Goal: Navigation & Orientation: Find specific page/section

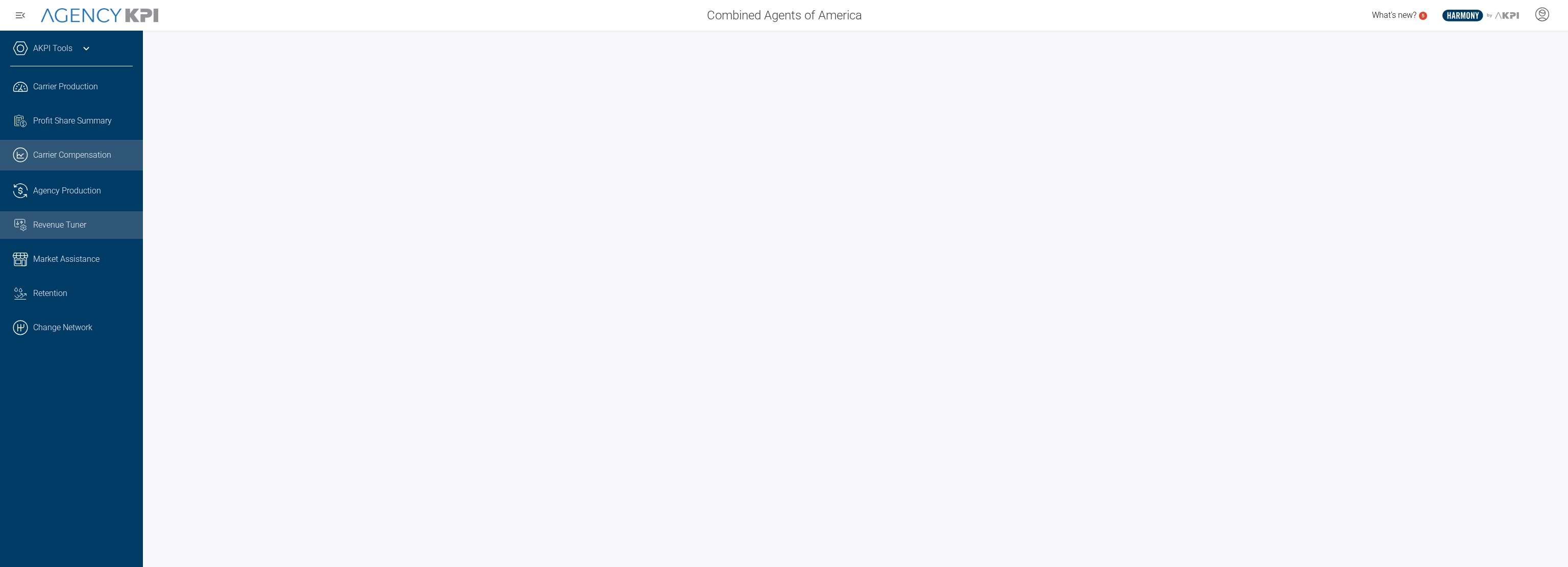
click at [84, 155] on span "Carrier Compensation" at bounding box center [72, 155] width 78 height 12
click at [56, 331] on link ".cls-1{fill:none;stroke:#000;stroke-linecap:round;stroke-linejoin:round;stroke-…" at bounding box center [71, 327] width 143 height 30
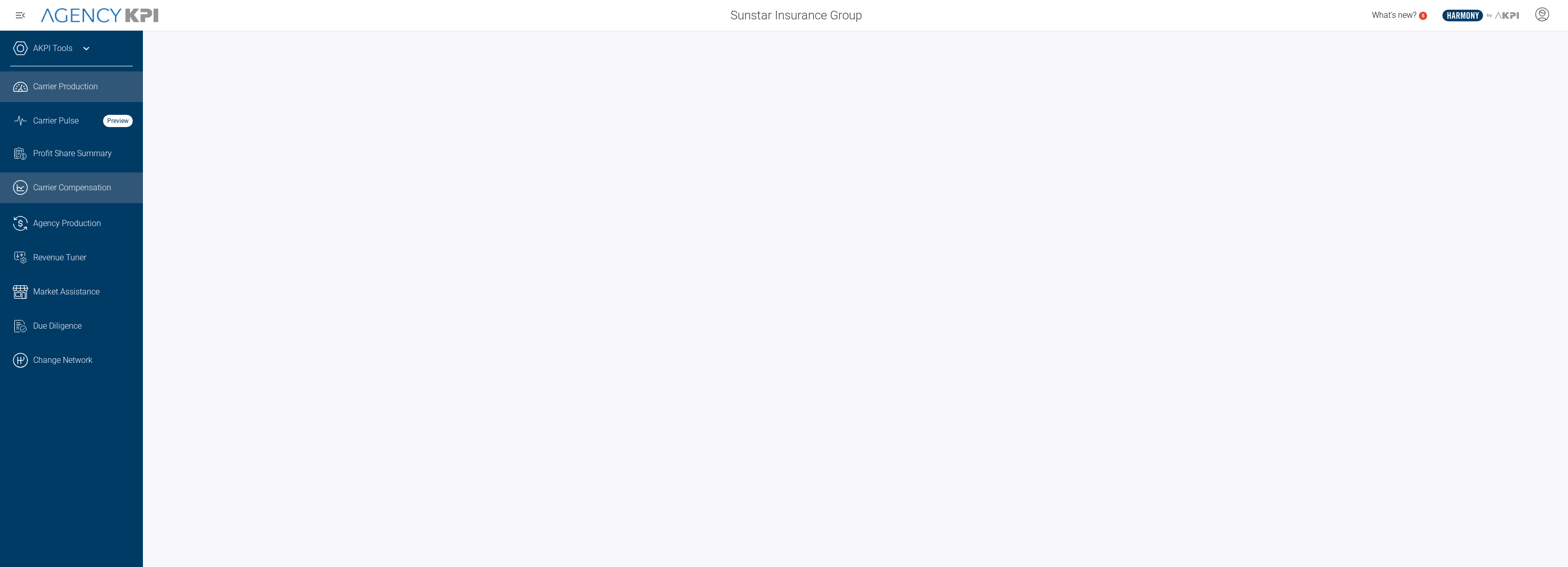
click at [77, 186] on span "Carrier Compensation" at bounding box center [72, 188] width 78 height 12
click at [67, 80] on span "Carrier Production" at bounding box center [66, 86] width 65 height 12
drag, startPoint x: 382, startPoint y: 22, endPoint x: 394, endPoint y: 15, distance: 13.9
click at [382, 22] on div "Sunstar Insurance Group" at bounding box center [520, 15] width 699 height 21
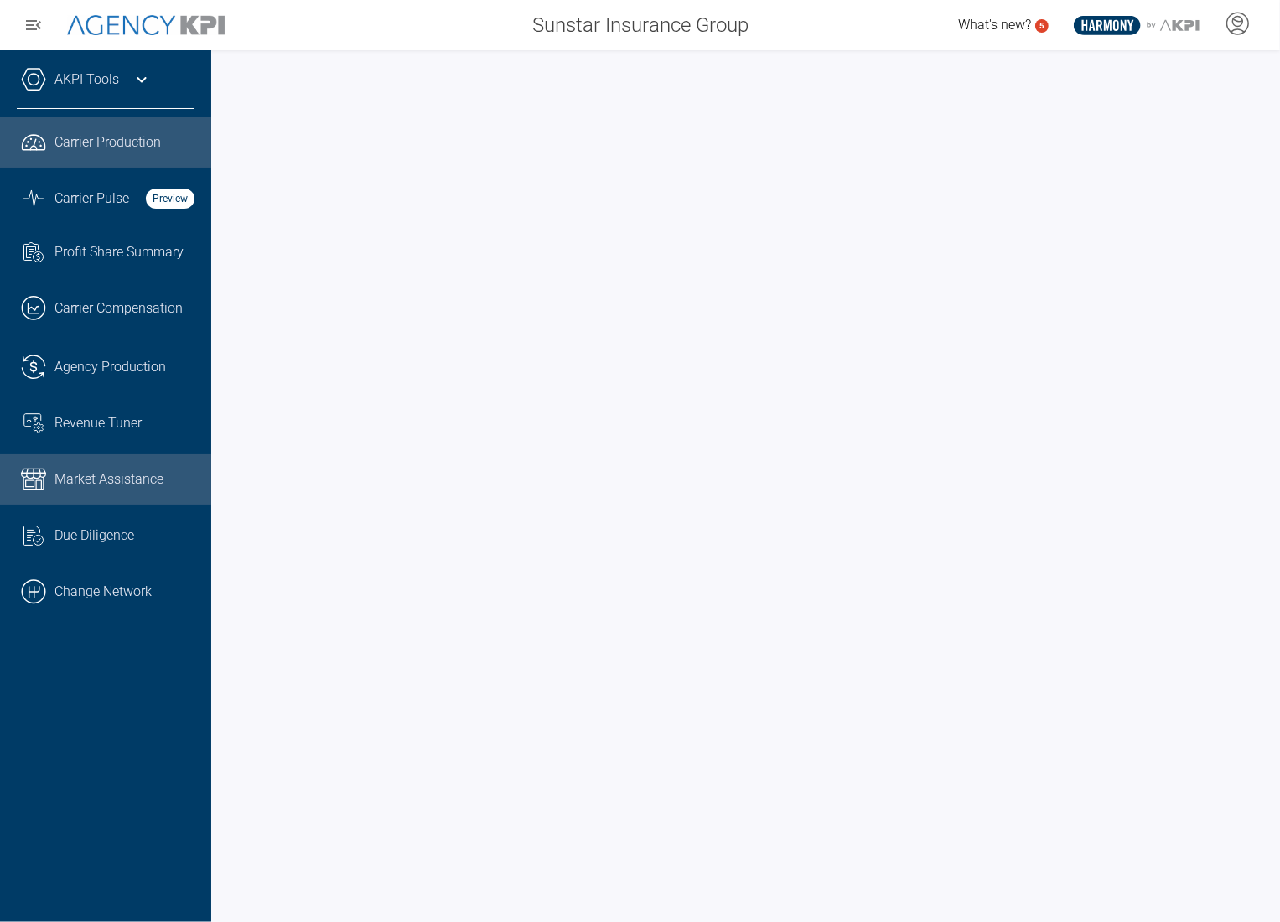
click at [128, 467] on link "Market Assistance" at bounding box center [105, 479] width 211 height 50
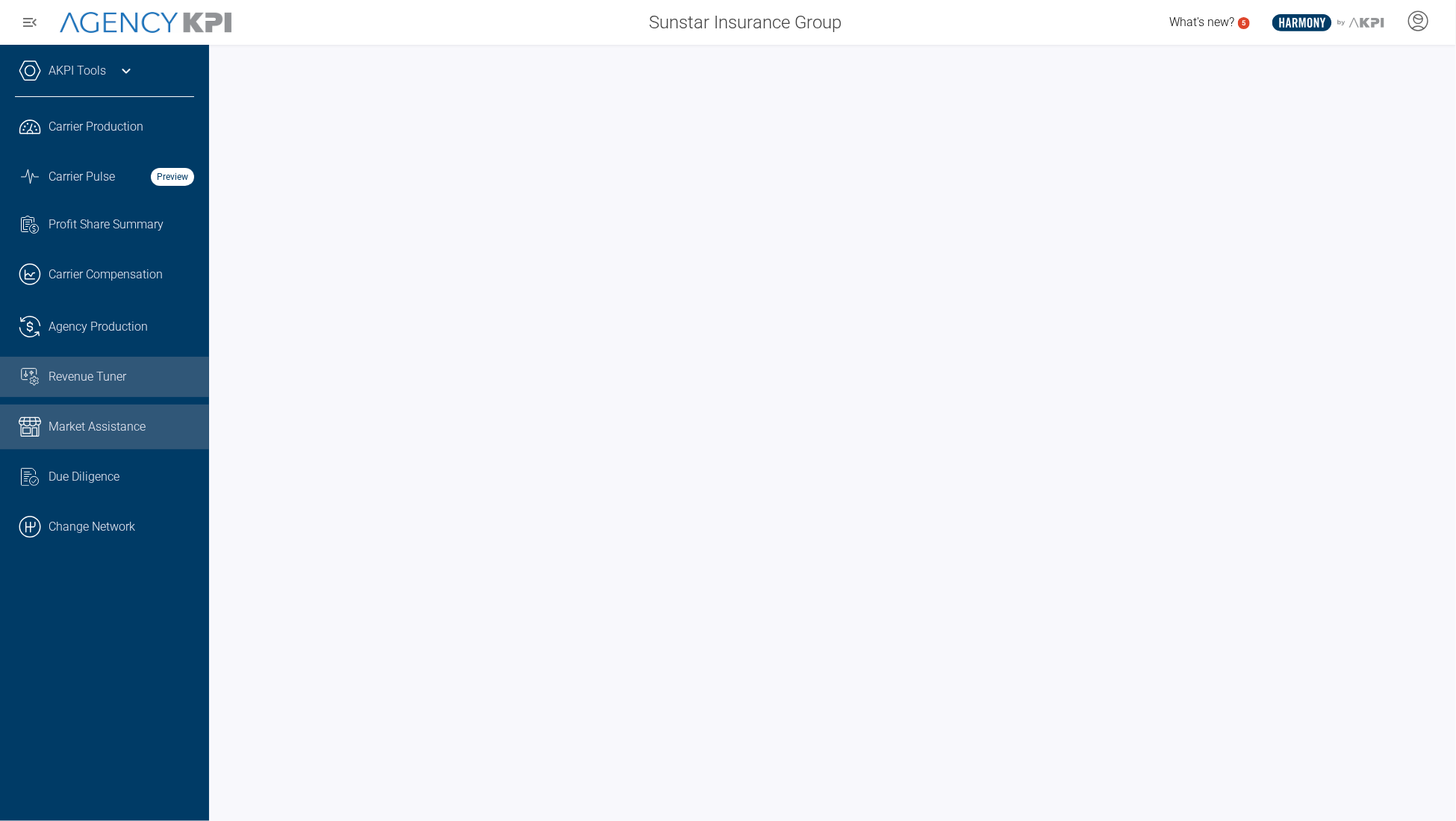
click at [90, 372] on span "Revenue Tuner" at bounding box center [87, 377] width 77 height 18
click at [97, 426] on span "Market Assistance" at bounding box center [97, 427] width 97 height 18
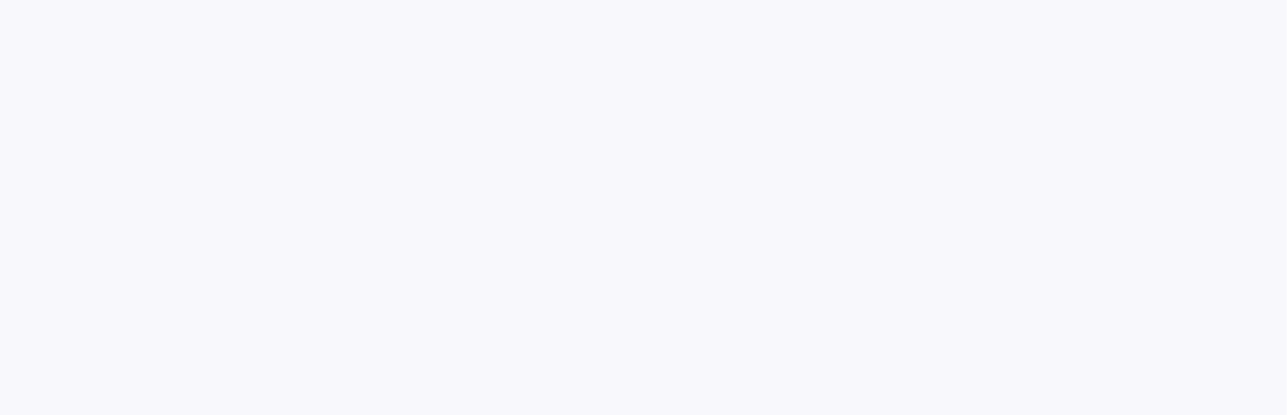
click at [265, 0] on html at bounding box center [643, 0] width 1287 height 0
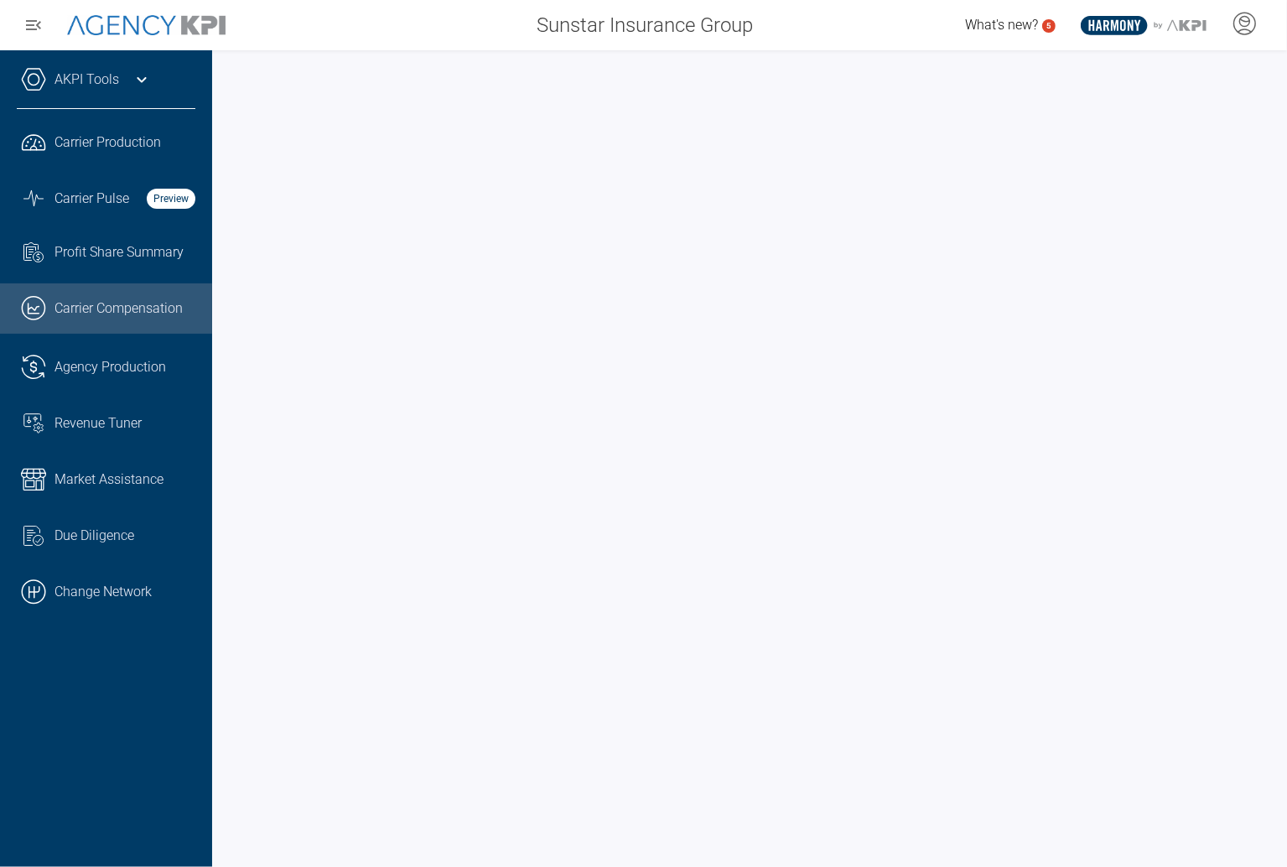
click at [106, 414] on div "AKPI Tools AMS Data Upload Carrier Mapping Core Production Data Upload Agency C…" at bounding box center [106, 458] width 212 height 817
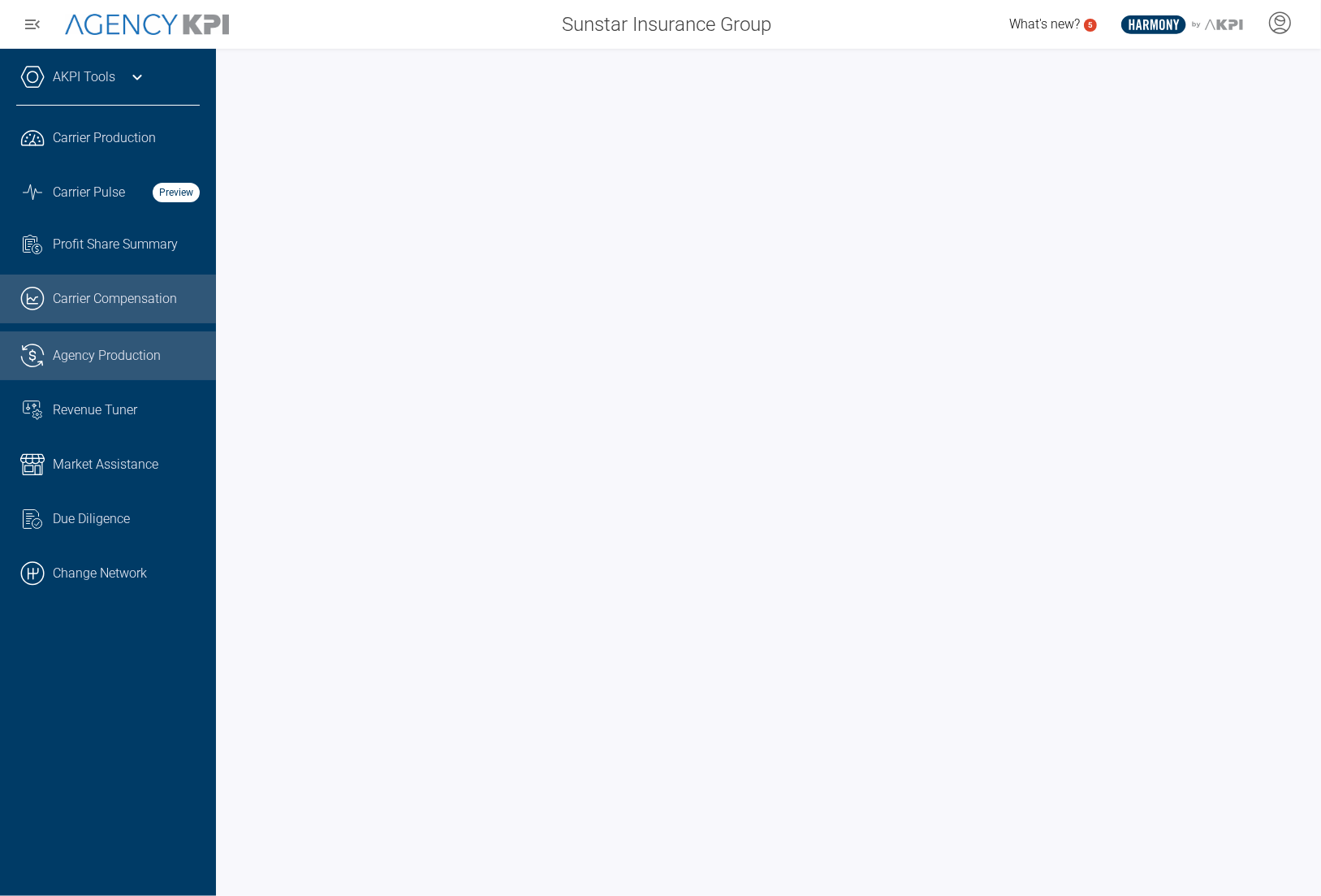
click at [108, 355] on span "Agency Production" at bounding box center [108, 355] width 108 height 19
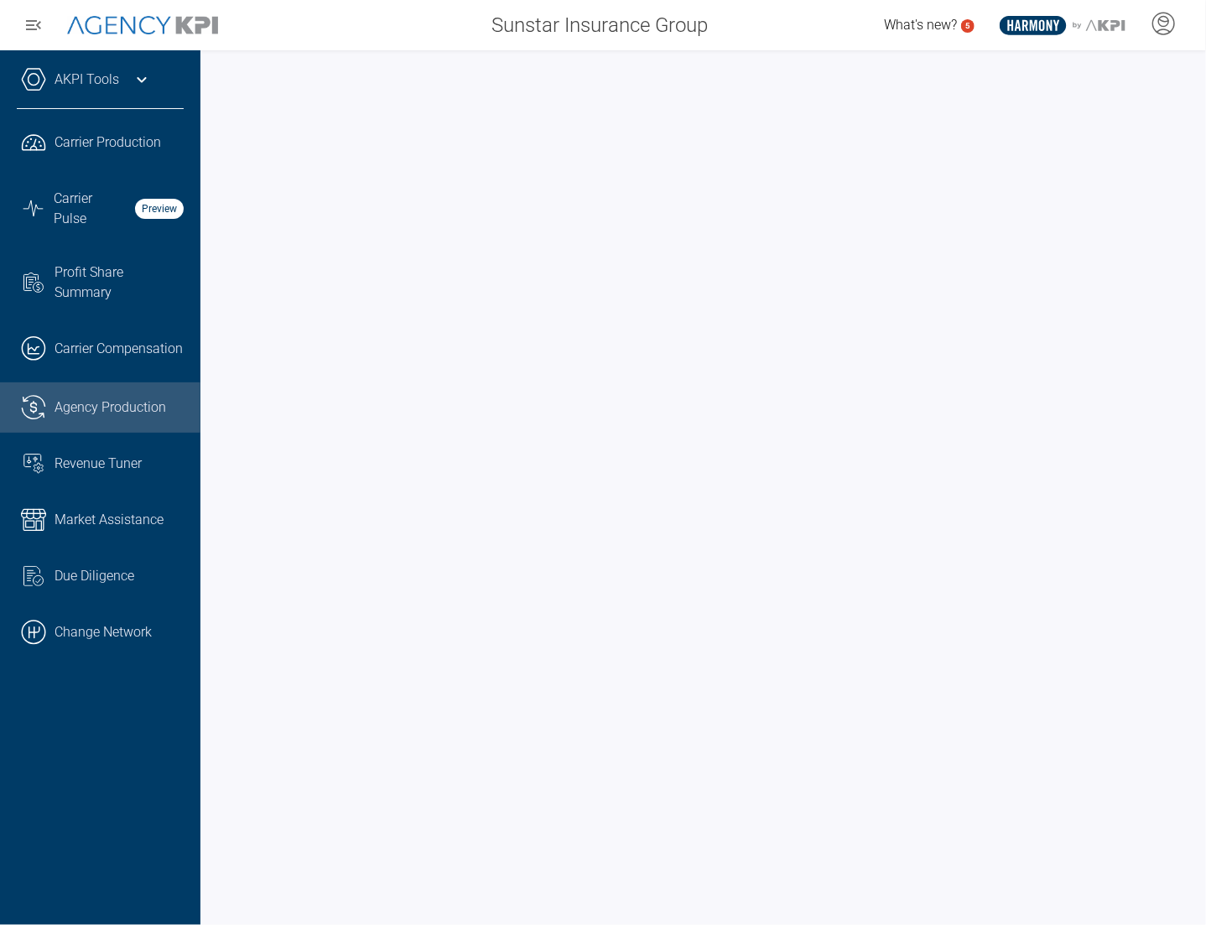
click at [350, 20] on div "Sunstar Insurance Group" at bounding box center [478, 25] width 486 height 34
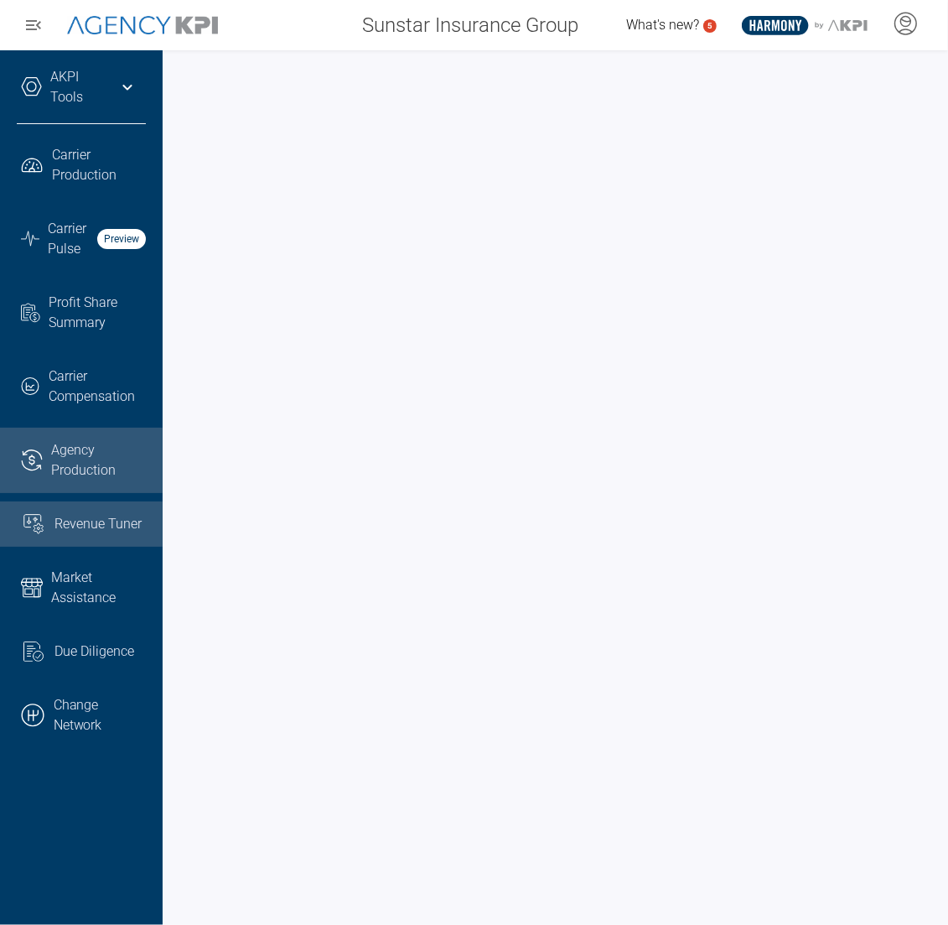
click at [111, 414] on span "Revenue Tuner" at bounding box center [98, 524] width 87 height 20
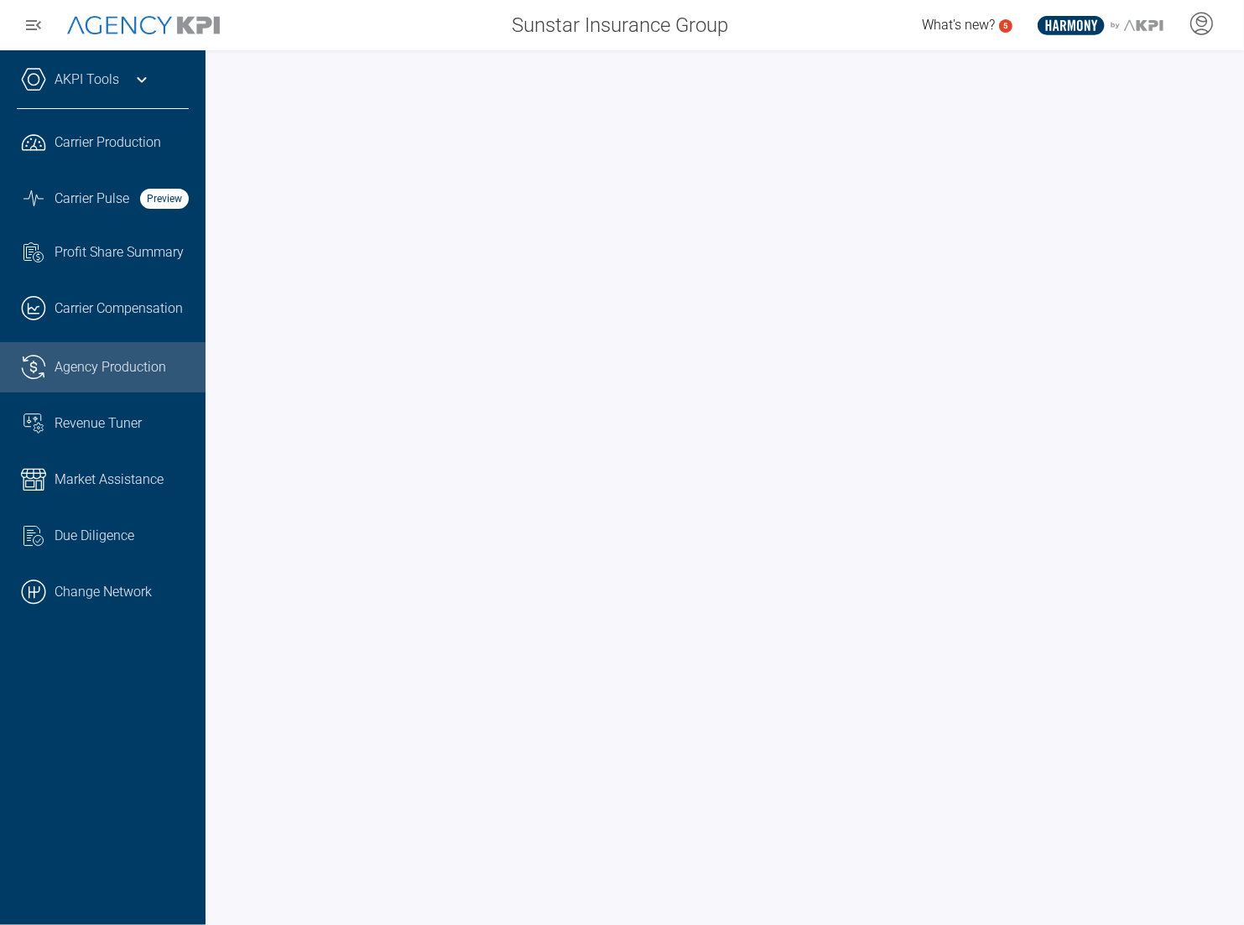
click at [220, 414] on div at bounding box center [724, 487] width 1038 height 875
click at [93, 414] on div "AKPI Tools AMS Data Upload Carrier Mapping Core Production Data Upload Agency C…" at bounding box center [102, 487] width 205 height 875
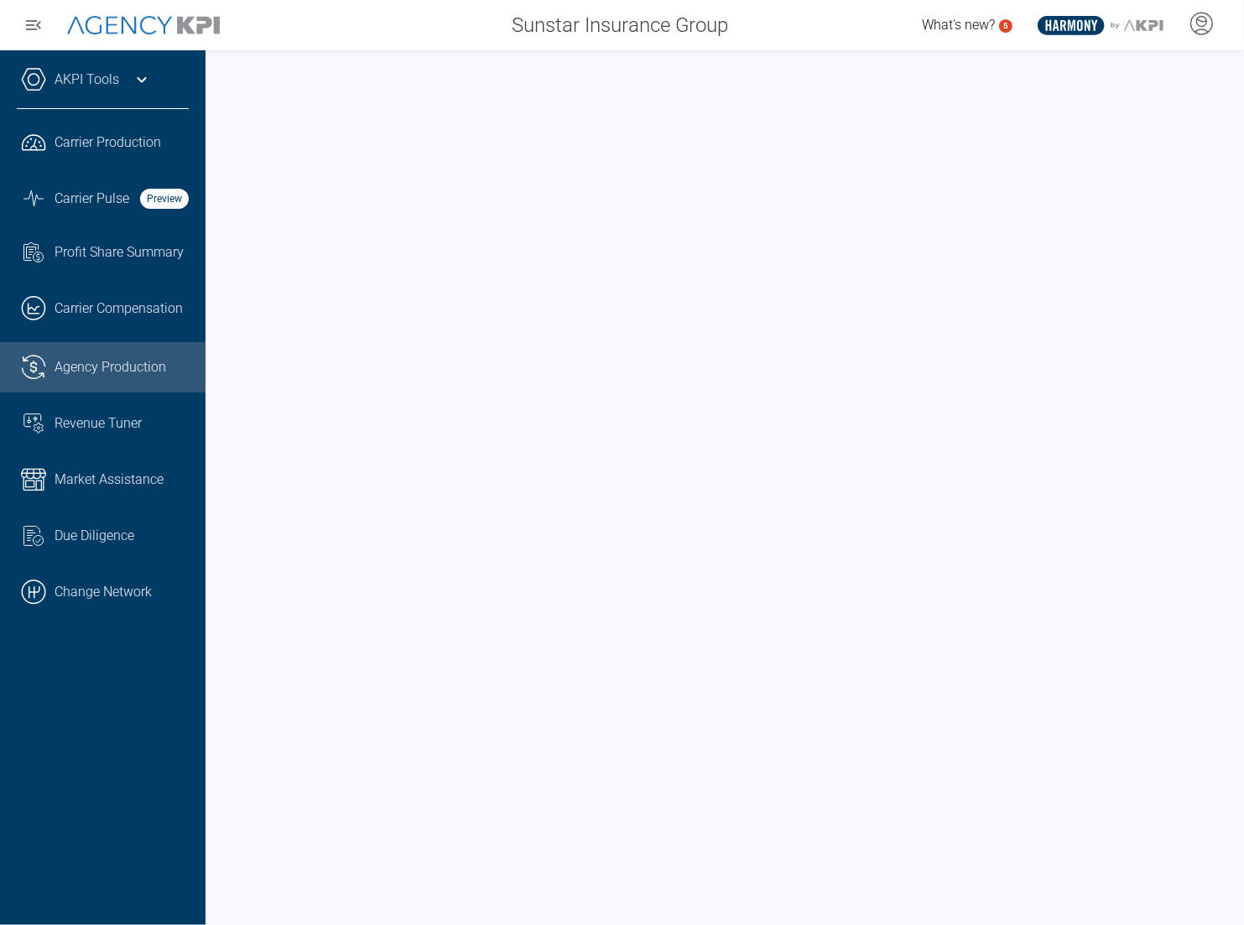
click at [93, 414] on div "AKPI Tools AMS Data Upload Carrier Mapping Core Production Data Upload Agency C…" at bounding box center [102, 487] width 205 height 875
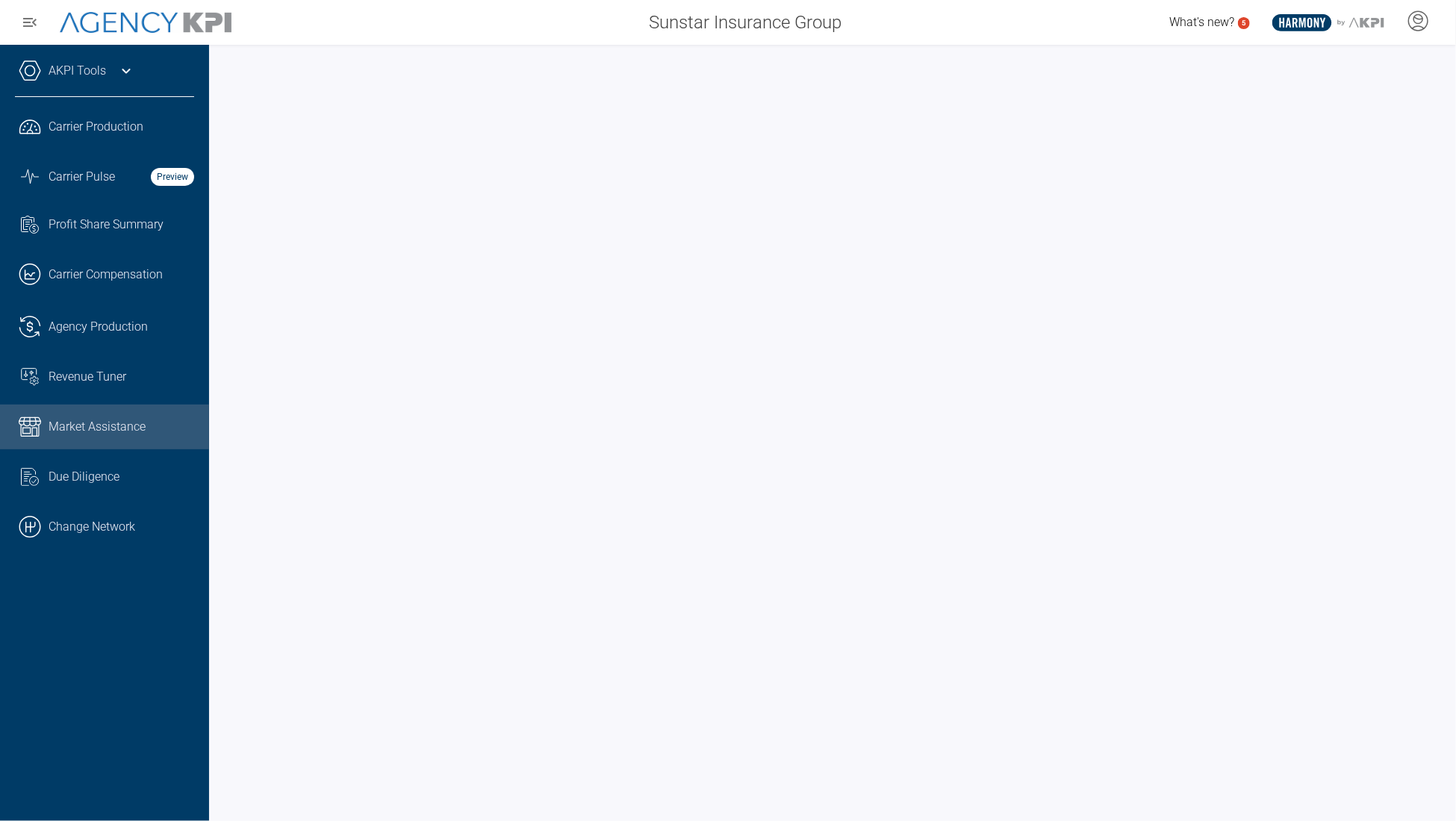
click at [929, 20] on div "What's new? 5 .st0{fill:#003B66;} .st1{fill:#FFFFFF;} .st2{fill:#949698;} Layer…" at bounding box center [1155, 22] width 604 height 30
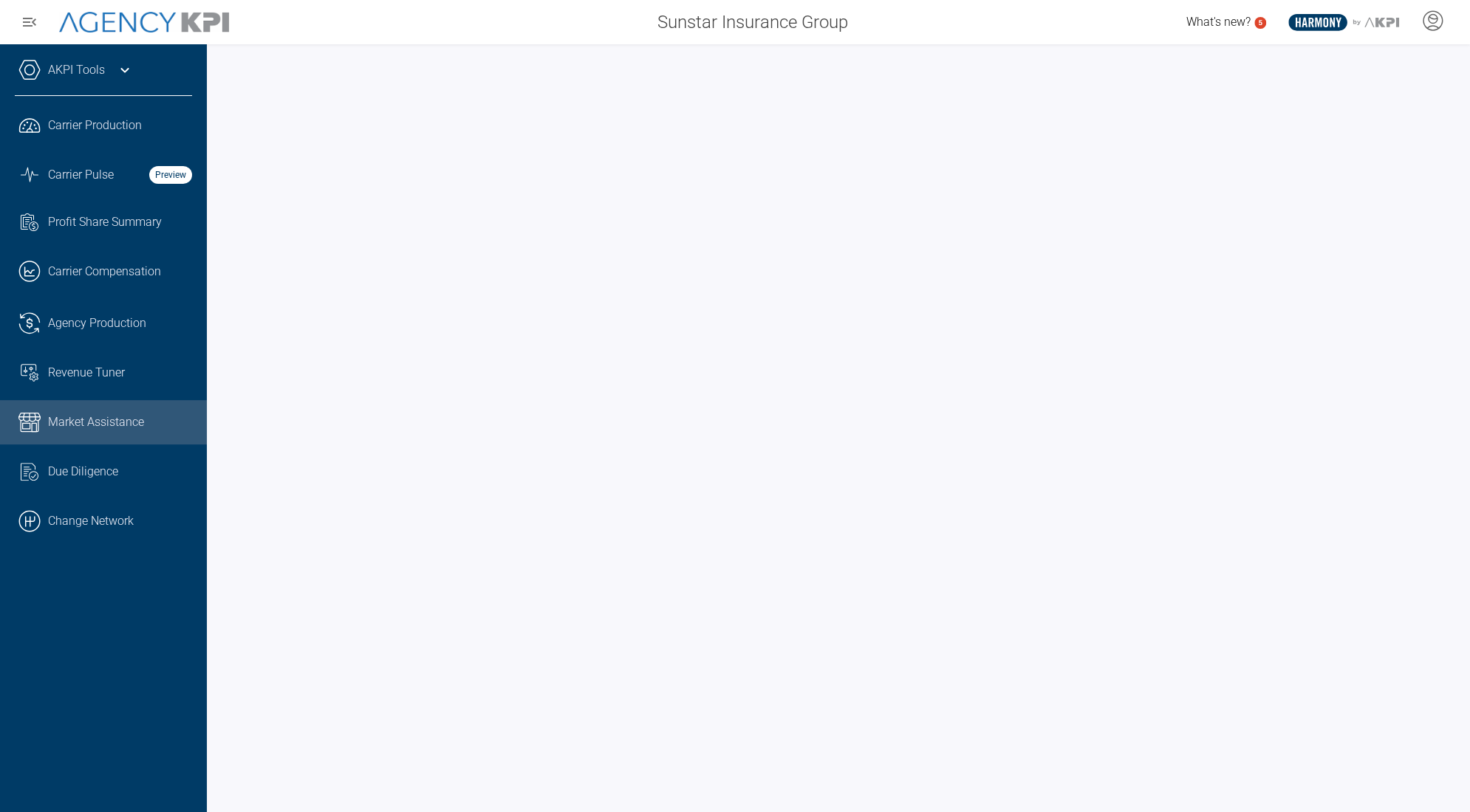
click at [103, 69] on link "AKPI Tools" at bounding box center [77, 70] width 57 height 18
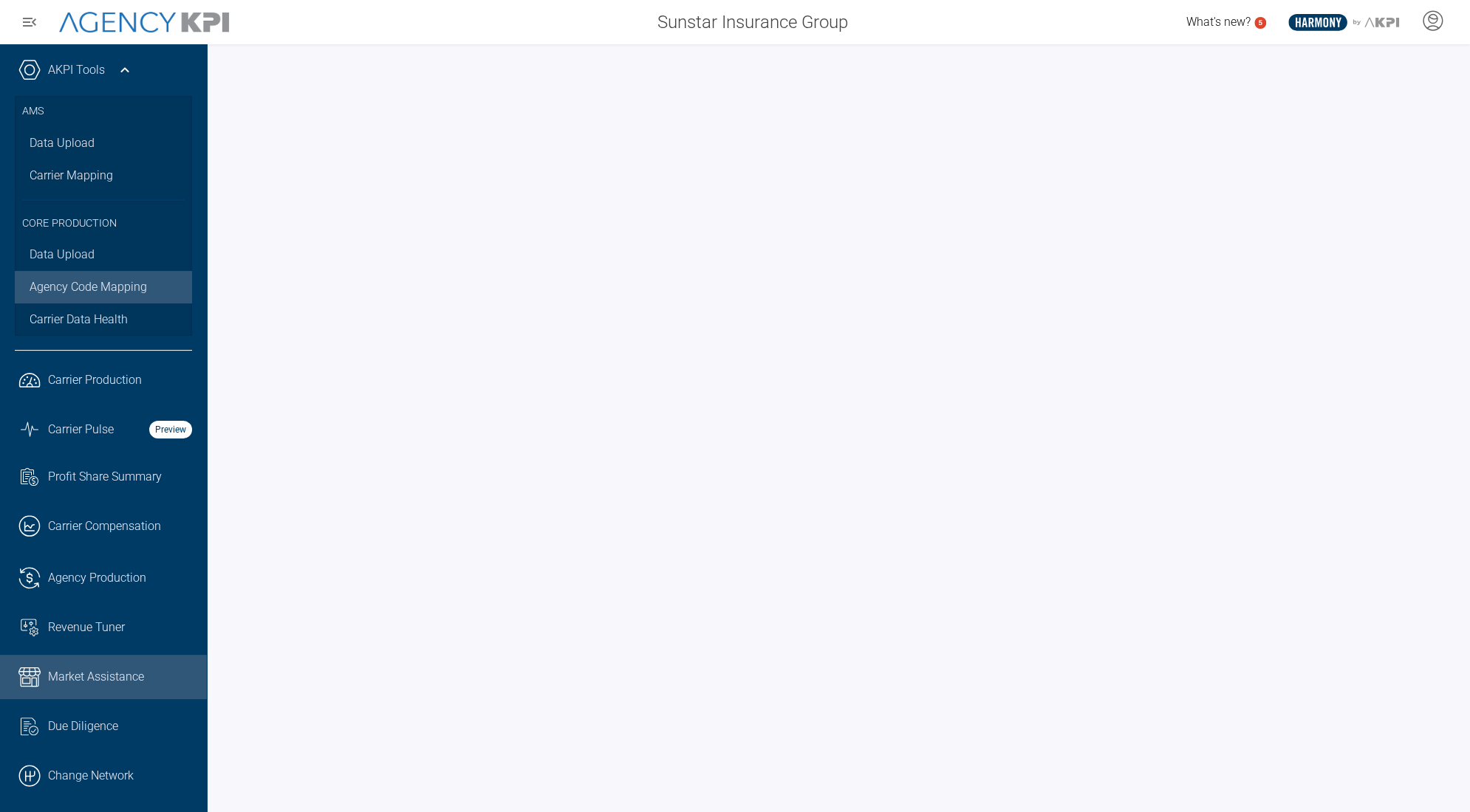
click at [90, 292] on link "Agency Code Mapping" at bounding box center [103, 287] width 177 height 33
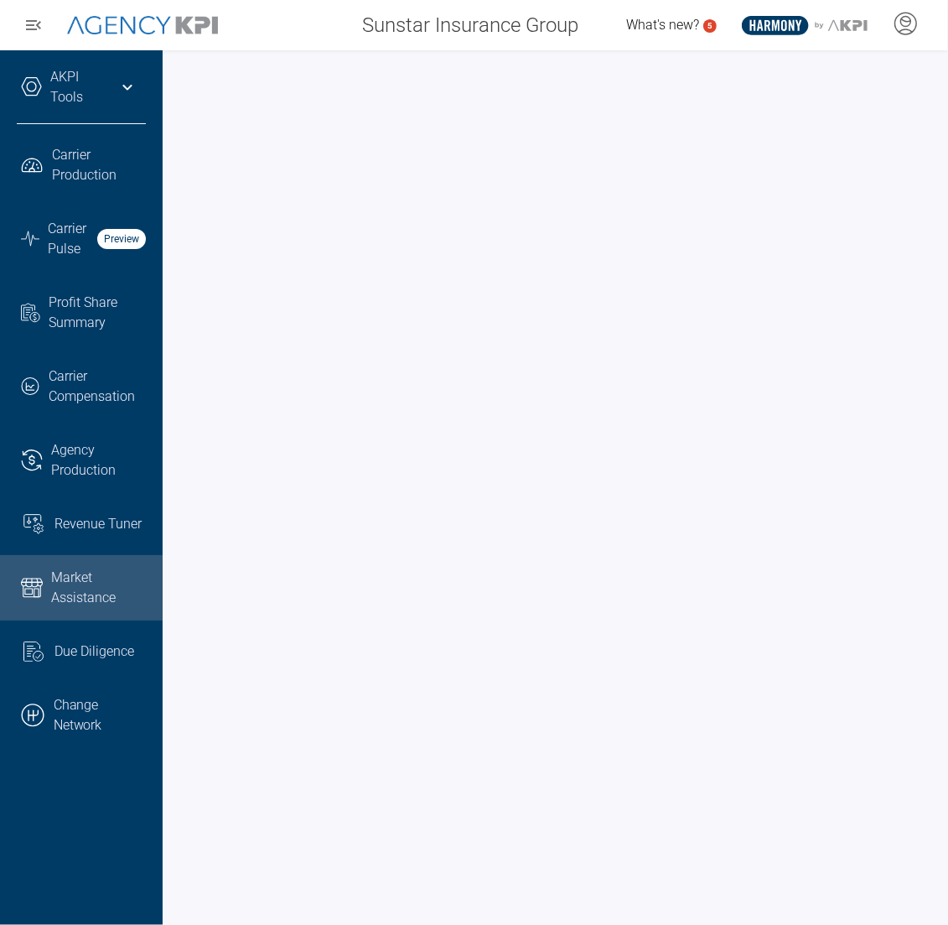
click at [497, 64] on div at bounding box center [556, 487] width 786 height 875
click at [174, 99] on div at bounding box center [556, 487] width 786 height 875
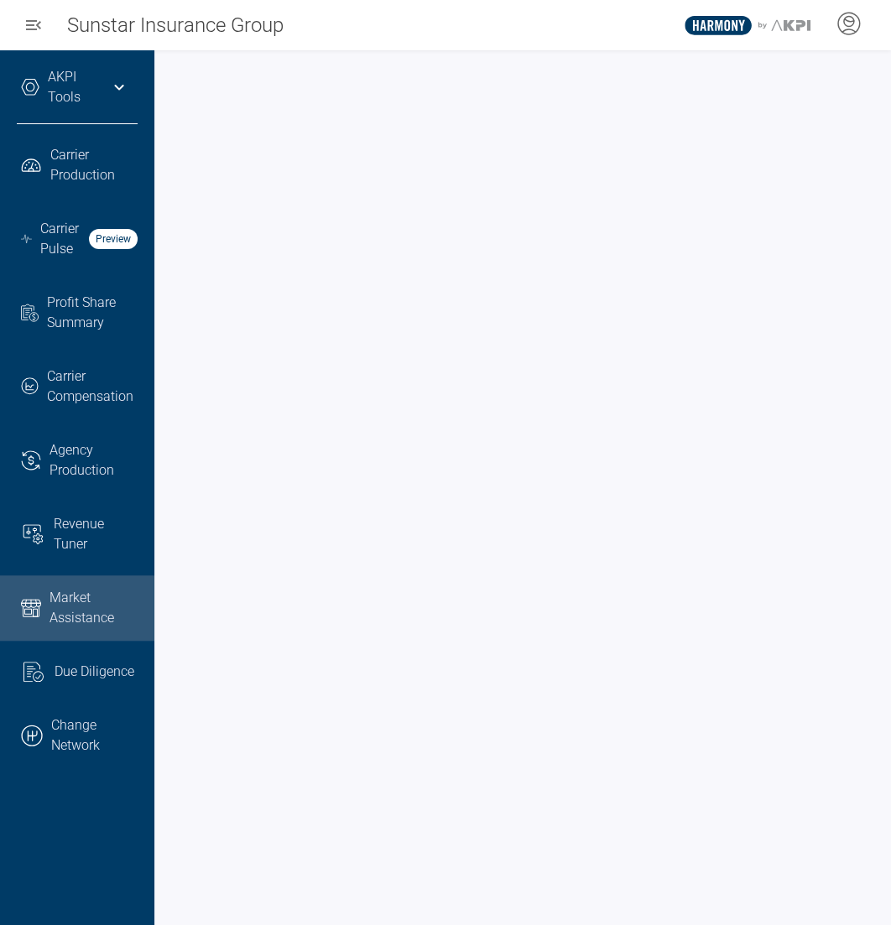
click at [169, 136] on div at bounding box center [522, 487] width 736 height 875
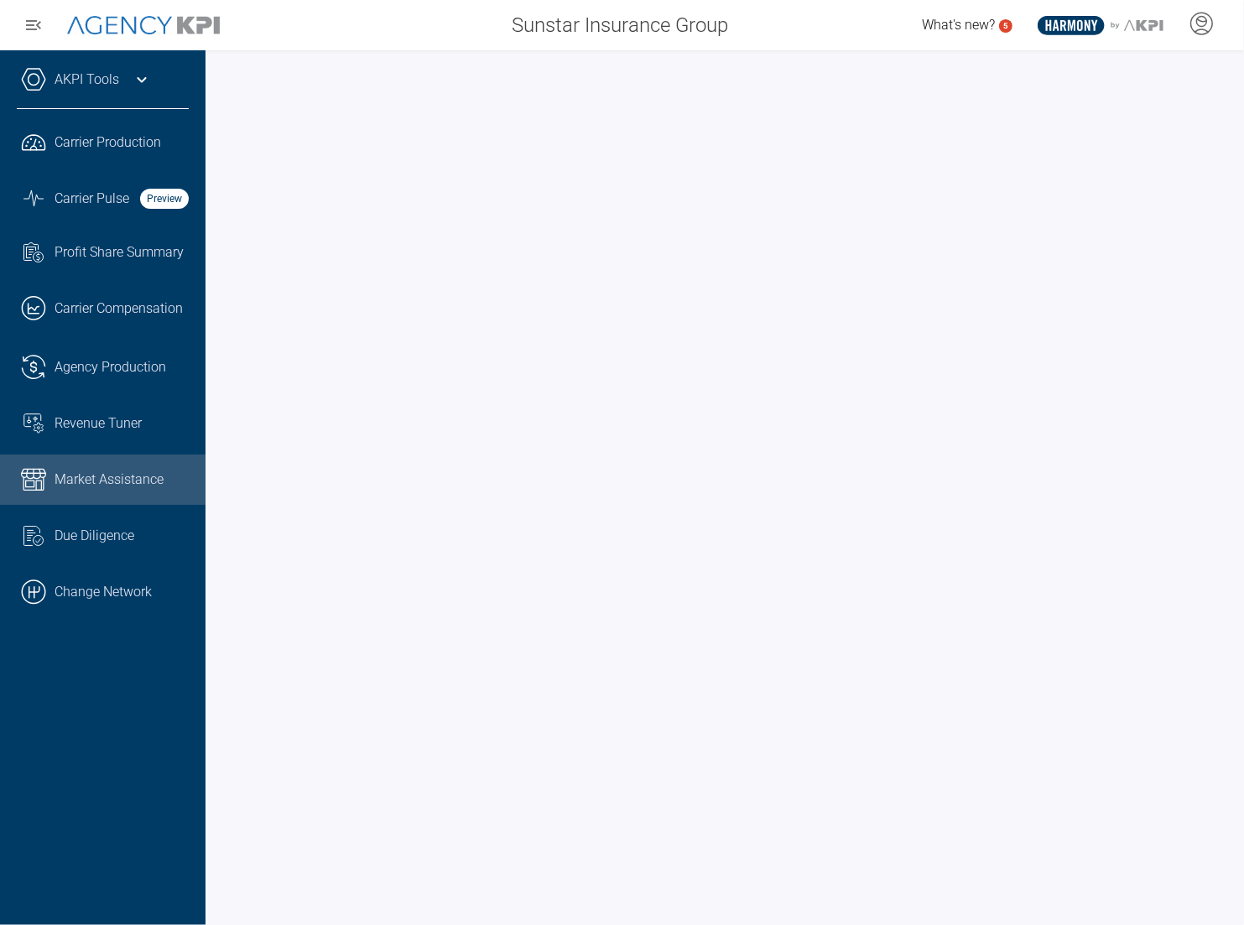
click at [134, 715] on div "AKPI Tools AMS Data Upload Carrier Mapping Core Production Data Upload Agency C…" at bounding box center [102, 487] width 205 height 875
